Goal: Information Seeking & Learning: Understand process/instructions

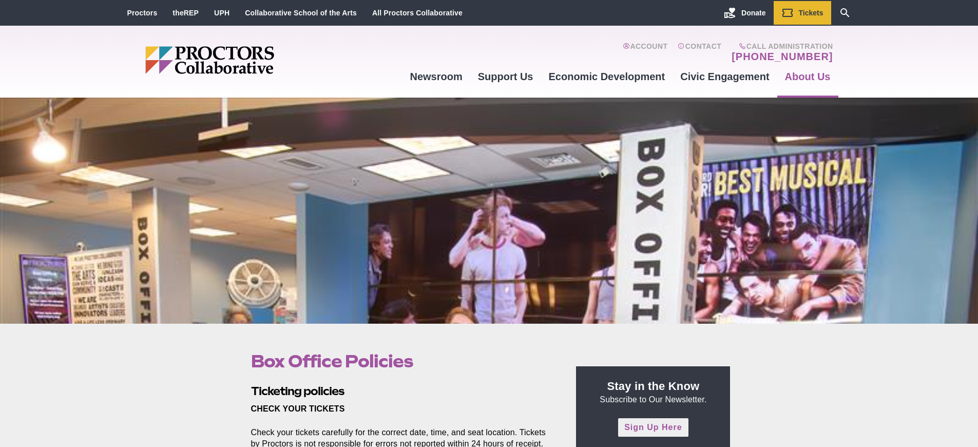
click at [653, 427] on link "Sign Up Here" at bounding box center [653, 427] width 70 height 18
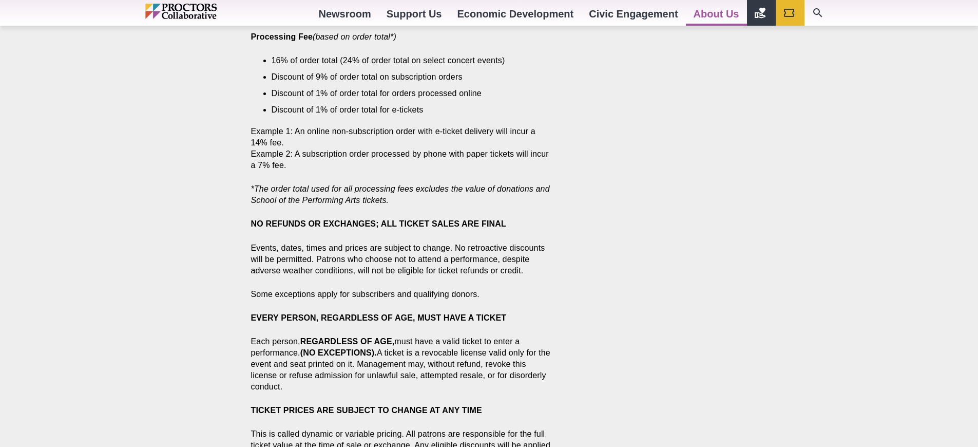
click at [378, 223] on strong "NO REFUNDS OR EXCHANGES; ALL TICKET SALES ARE FINAL" at bounding box center [378, 223] width 255 height 9
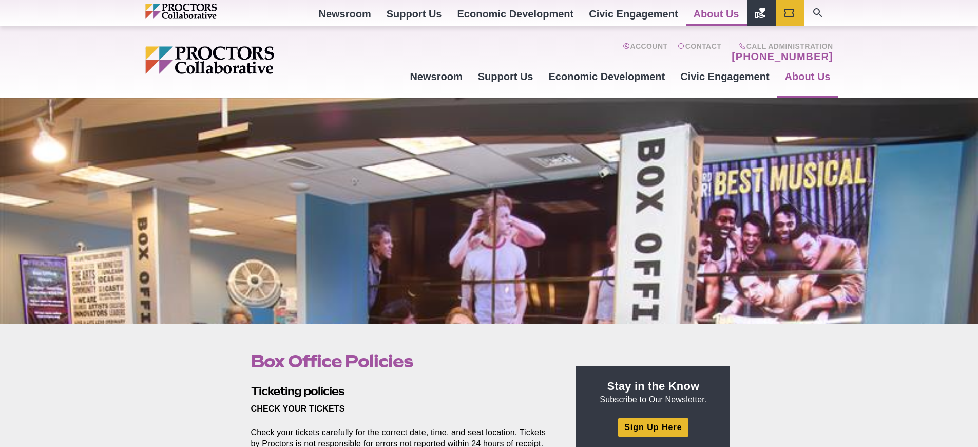
scroll to position [560, 0]
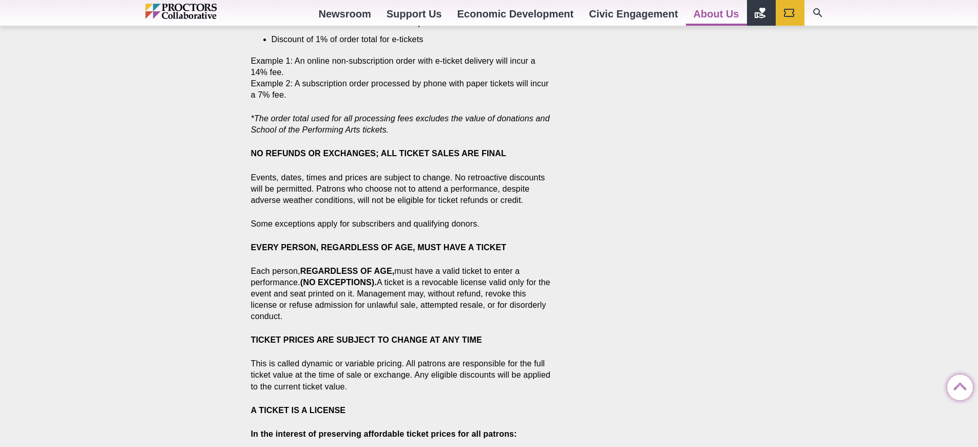
click at [378, 153] on strong "NO REFUNDS OR EXCHANGES; ALL TICKET SALES ARE FINAL" at bounding box center [378, 153] width 255 height 9
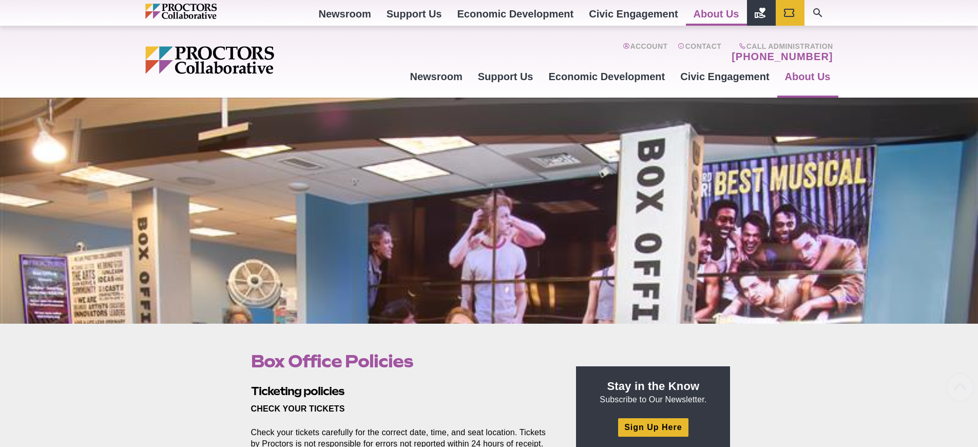
scroll to position [560, 0]
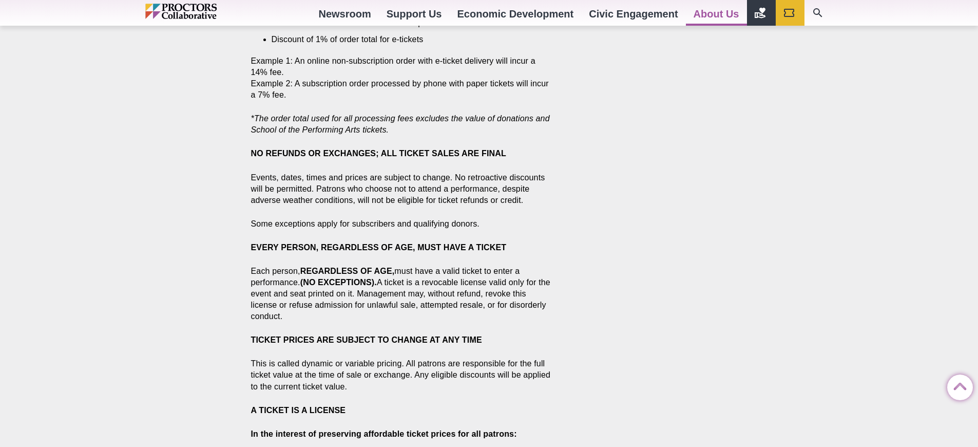
click at [378, 153] on strong "NO REFUNDS OR EXCHANGES; ALL TICKET SALES ARE FINAL" at bounding box center [378, 153] width 255 height 9
click at [401, 223] on p "Some exceptions apply for subscribers and qualifying donors." at bounding box center [402, 223] width 302 height 11
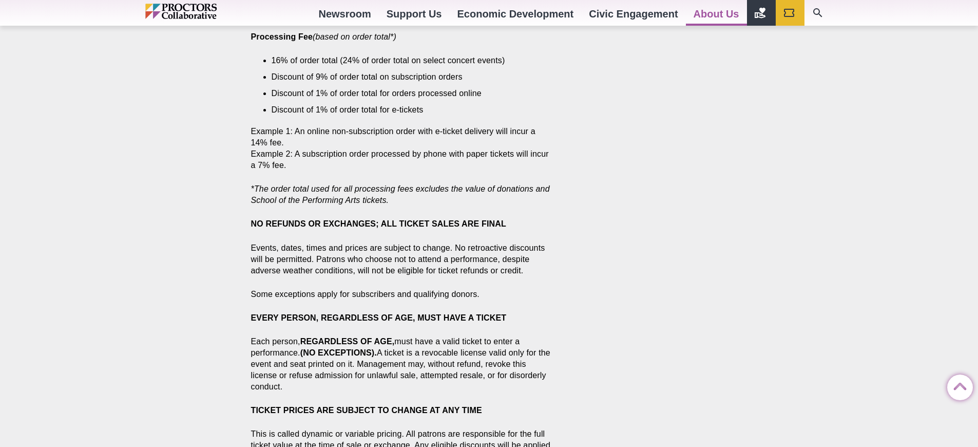
click at [378, 223] on strong "NO REFUNDS OR EXCHANGES; ALL TICKET SALES ARE FINAL" at bounding box center [378, 223] width 255 height 9
click at [401, 294] on p "Some exceptions apply for subscribers and qualifying donors." at bounding box center [402, 294] width 302 height 11
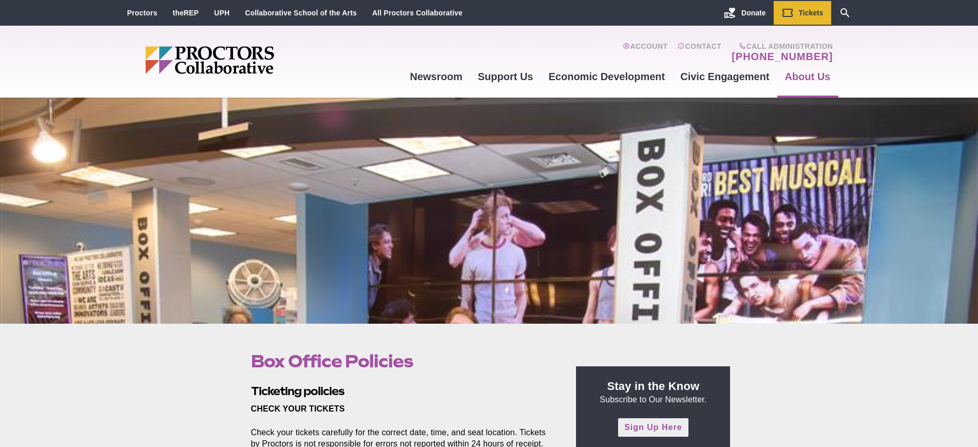
click at [653, 427] on link "Sign Up Here" at bounding box center [653, 427] width 70 height 18
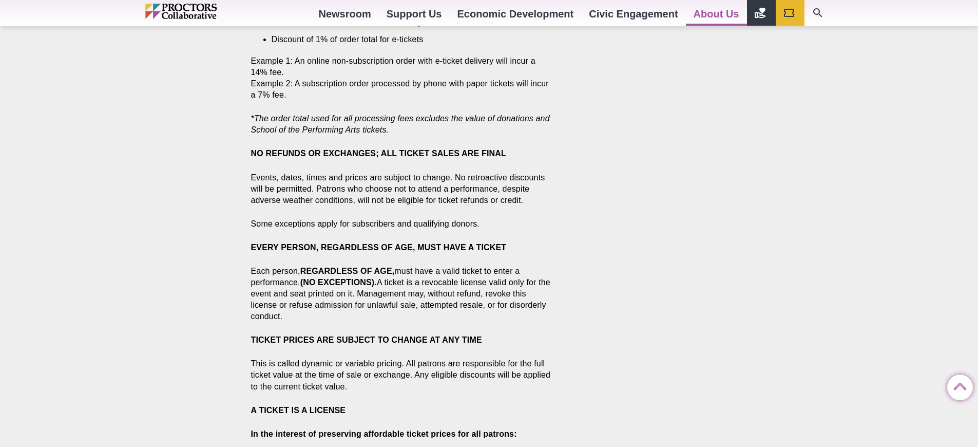
click at [378, 153] on strong "NO REFUNDS OR EXCHANGES; ALL TICKET SALES ARE FINAL" at bounding box center [378, 153] width 255 height 9
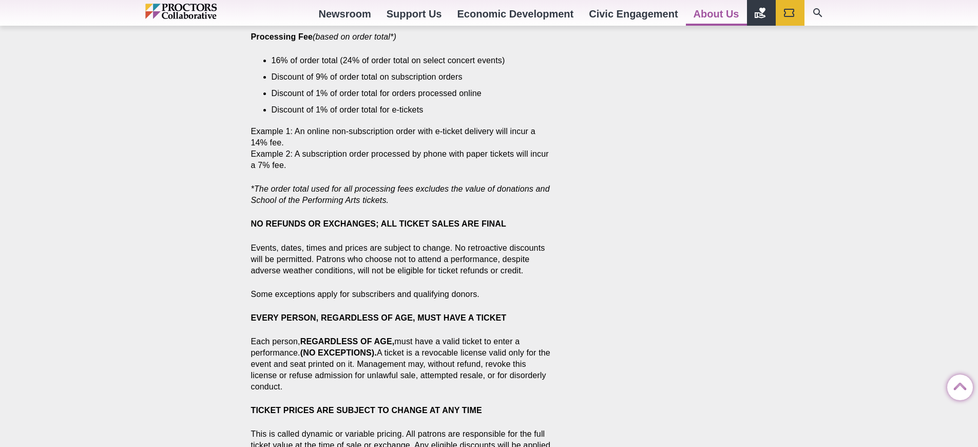
click at [378, 223] on strong "NO REFUNDS OR EXCHANGES; ALL TICKET SALES ARE FINAL" at bounding box center [378, 223] width 255 height 9
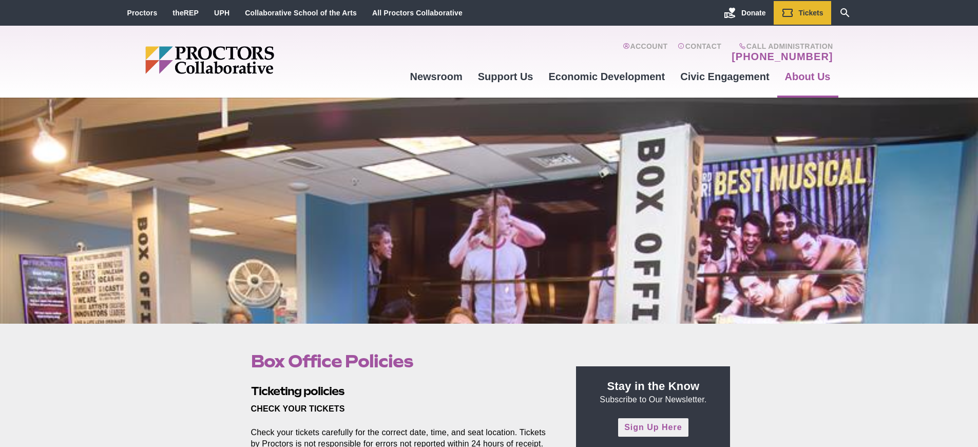
click at [653, 427] on link "Sign Up Here" at bounding box center [653, 427] width 70 height 18
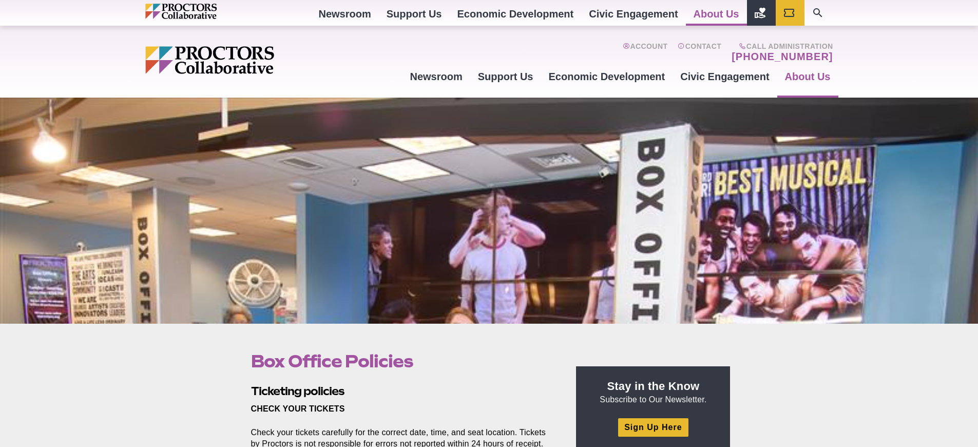
scroll to position [2413, 0]
